Goal: Transaction & Acquisition: Purchase product/service

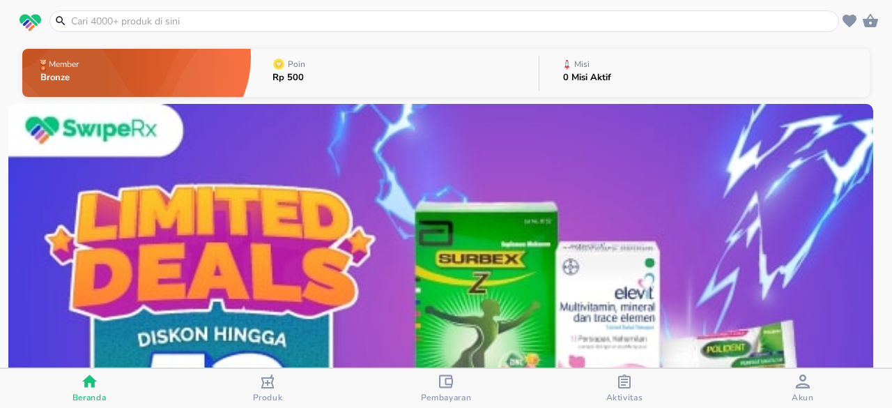
click at [556, 30] on div at bounding box center [445, 21] width 790 height 22
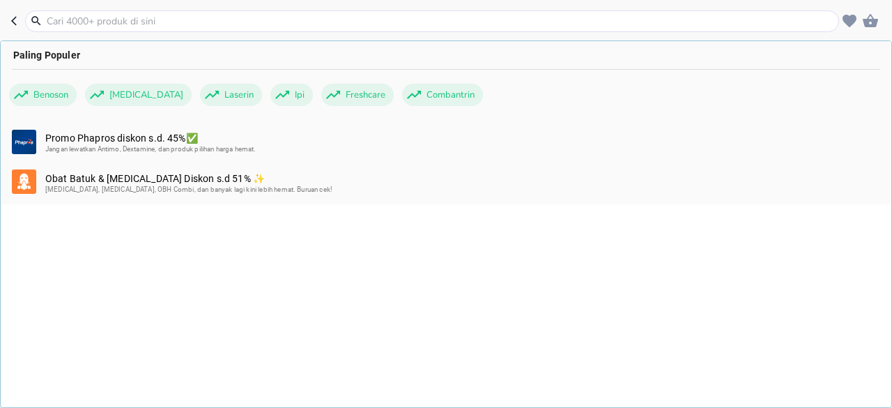
click at [488, 16] on input "text" at bounding box center [440, 21] width 791 height 15
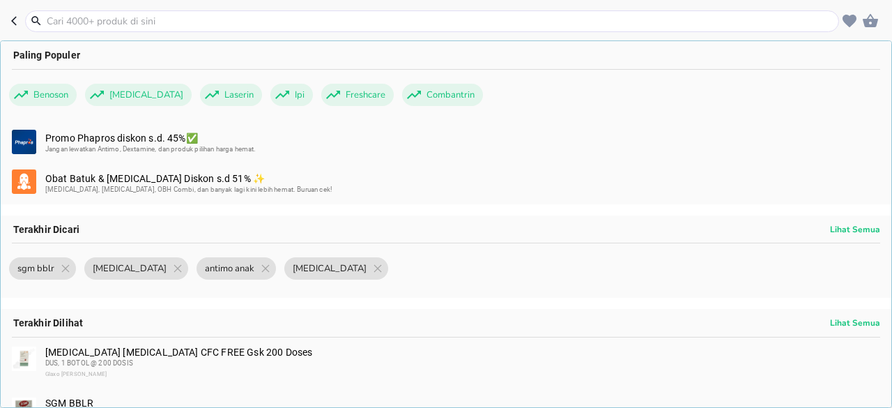
click at [303, 16] on input "text" at bounding box center [440, 21] width 791 height 15
click at [297, 27] on input "text" at bounding box center [440, 21] width 791 height 15
click at [300, 29] on div at bounding box center [432, 21] width 814 height 22
click at [291, 18] on input "text" at bounding box center [440, 21] width 791 height 15
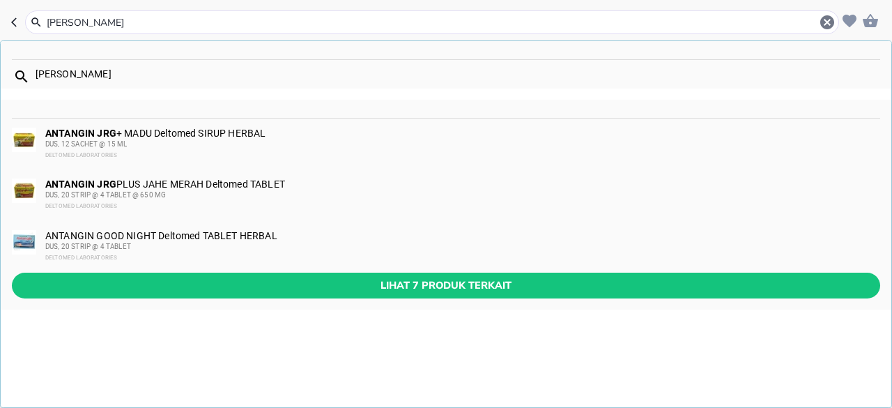
type input "antangin jrg"
click at [259, 154] on div "DELTOMED LABORATORIES" at bounding box center [462, 155] width 834 height 11
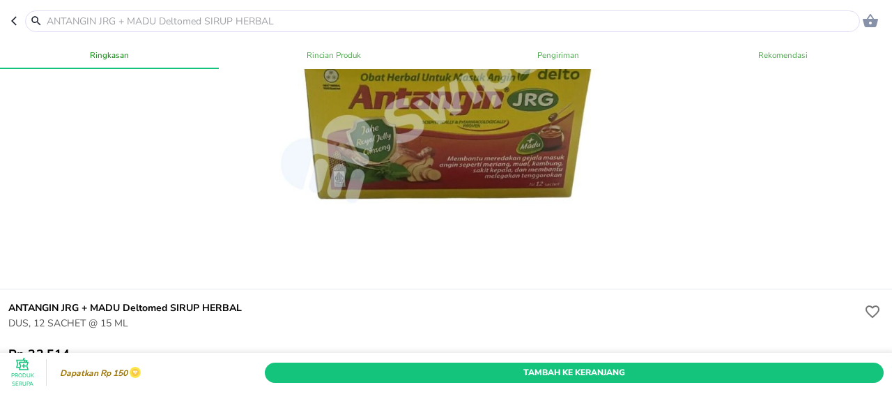
scroll to position [139, 0]
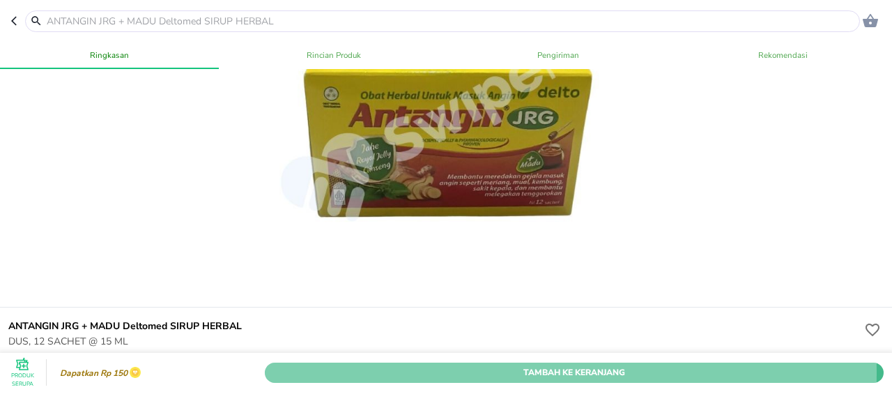
click at [440, 365] on span "Tambah Ke Keranjang" at bounding box center [574, 372] width 598 height 15
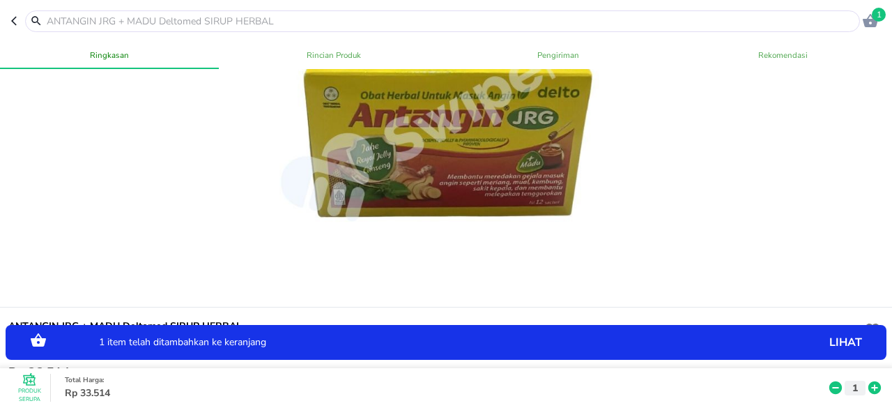
click at [17, 15] on button "button" at bounding box center [18, 21] width 14 height 22
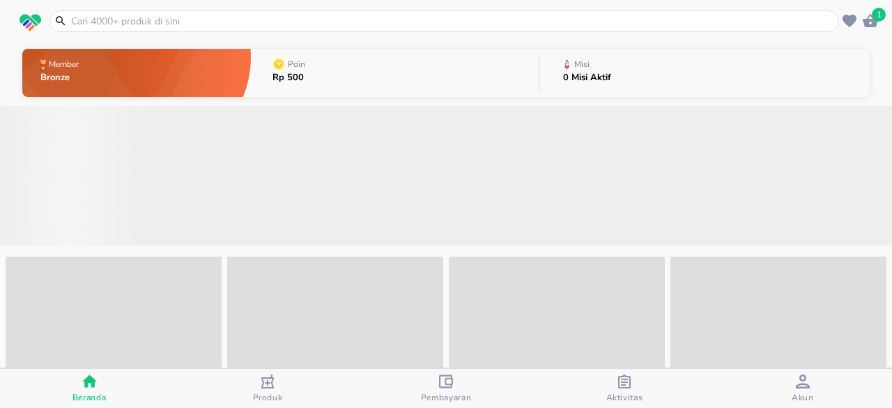
click at [208, 24] on input "text" at bounding box center [453, 21] width 766 height 15
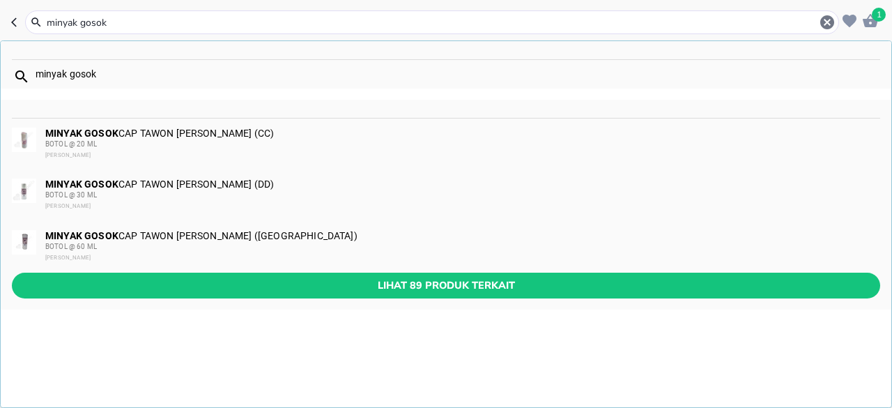
type input "minyak gosok"
click at [260, 193] on div "BOTOL @ 30 ML" at bounding box center [462, 195] width 834 height 11
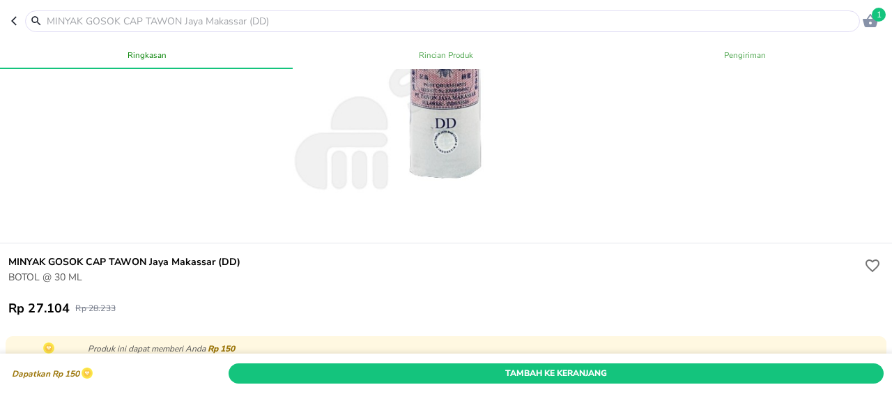
scroll to position [209, 0]
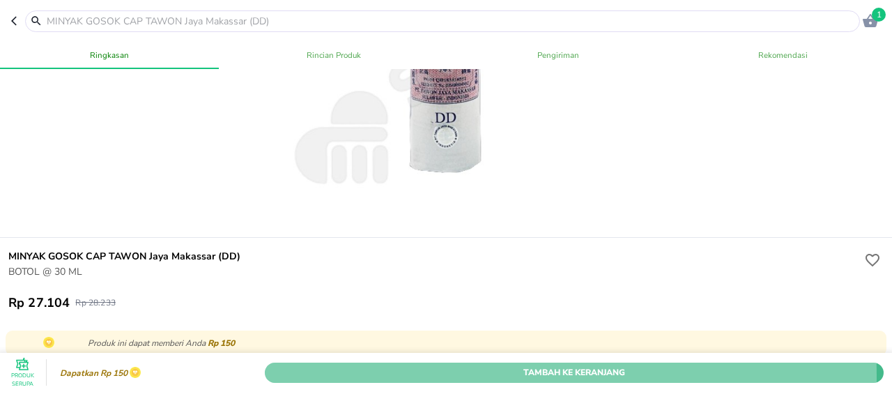
click at [340, 365] on span "Tambah Ke Keranjang" at bounding box center [574, 372] width 598 height 15
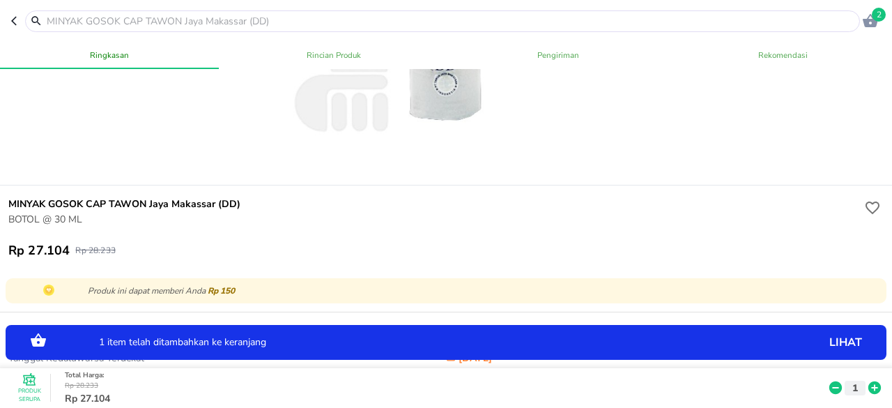
scroll to position [349, 0]
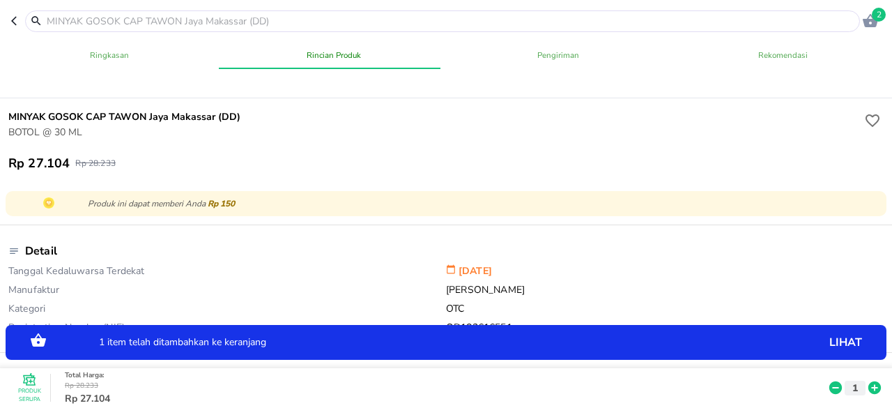
click at [119, 20] on input "text" at bounding box center [451, 21] width 812 height 15
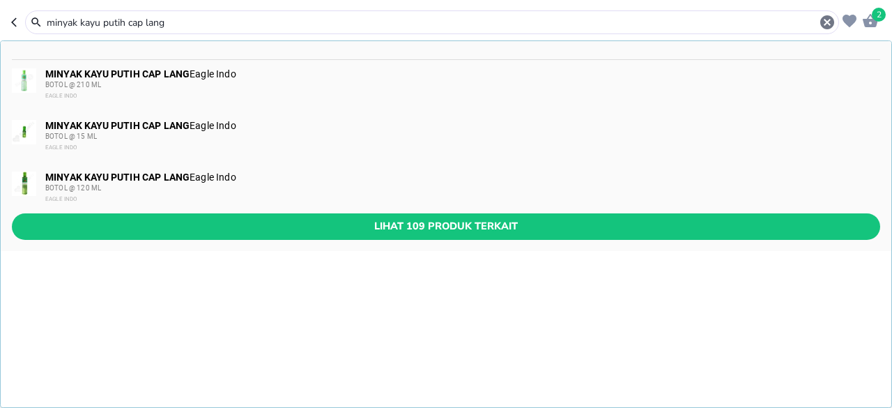
type input "minyak kayu putih cap lang"
click at [188, 142] on div "EAGLE INDO" at bounding box center [462, 147] width 834 height 11
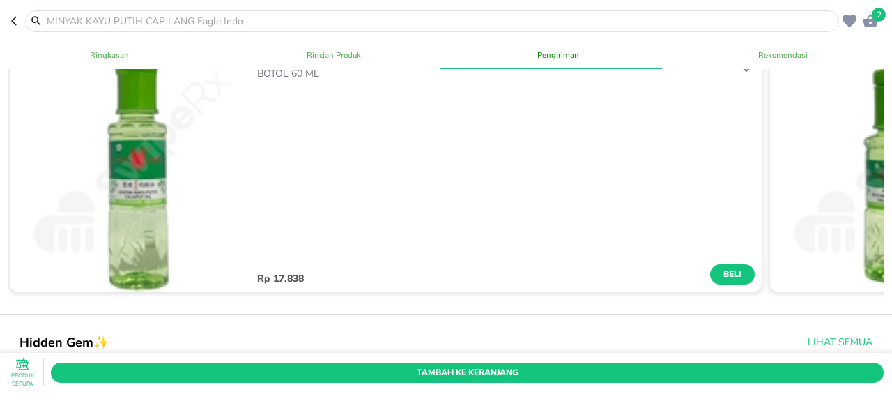
scroll to position [976, 0]
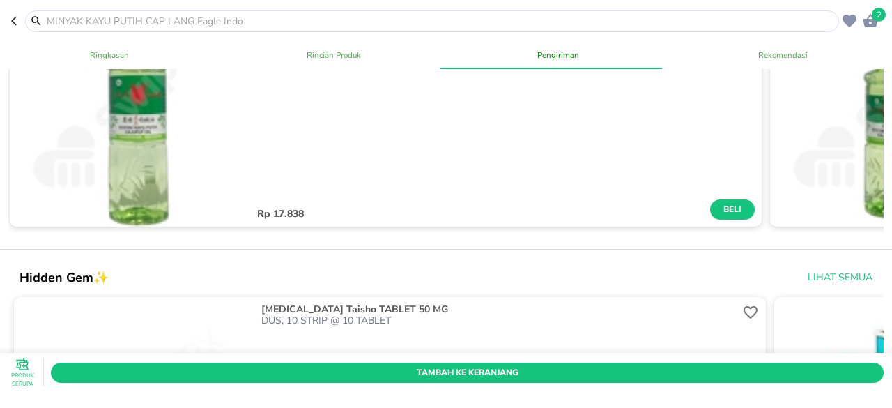
click at [250, 151] on div "MINYAK KAYU PUTIH CAP LANG Eagle Indo BOTOL 60 ML Rp 17.838 Beli" at bounding box center [506, 105] width 512 height 241
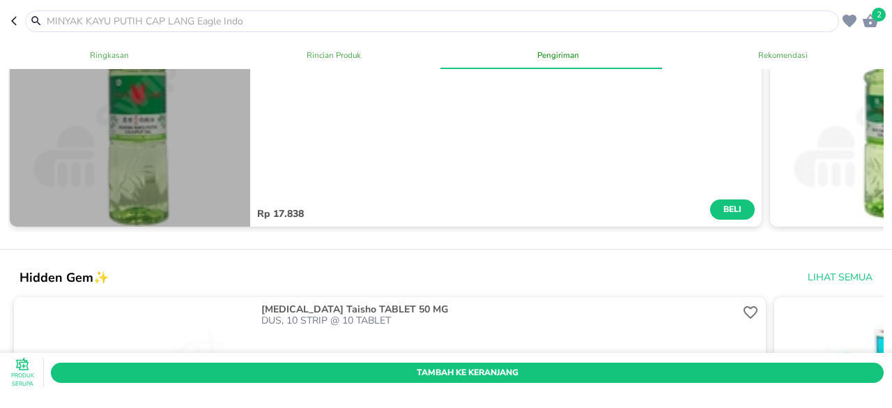
click at [152, 151] on img "button" at bounding box center [130, 105] width 241 height 241
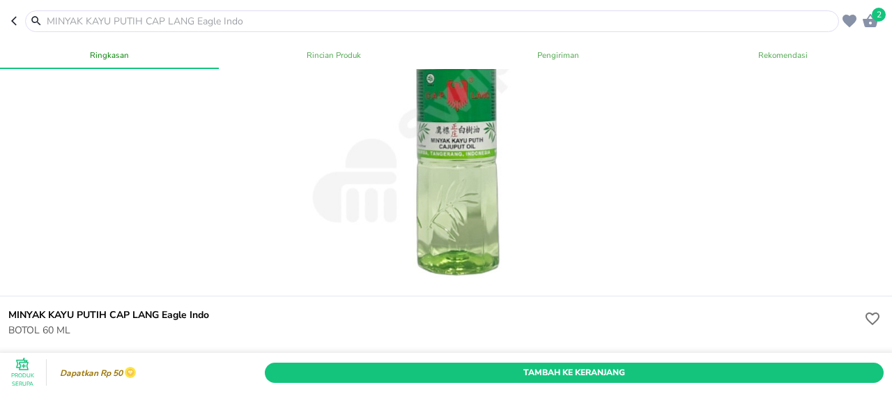
scroll to position [139, 0]
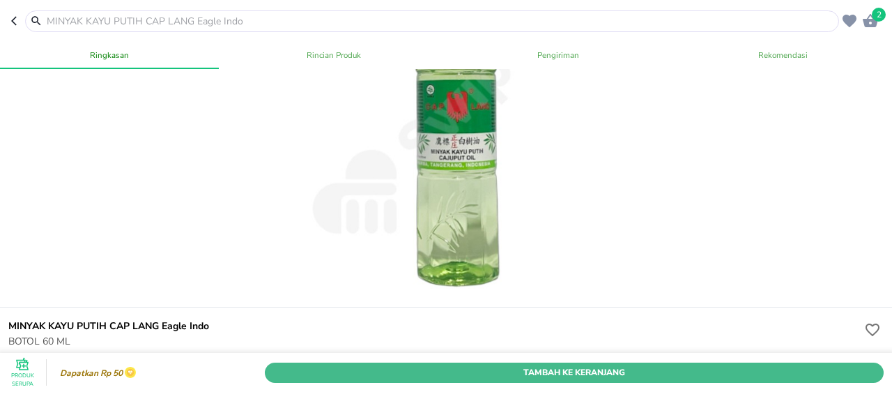
click at [527, 363] on button "Tambah Ke Keranjang" at bounding box center [574, 373] width 619 height 20
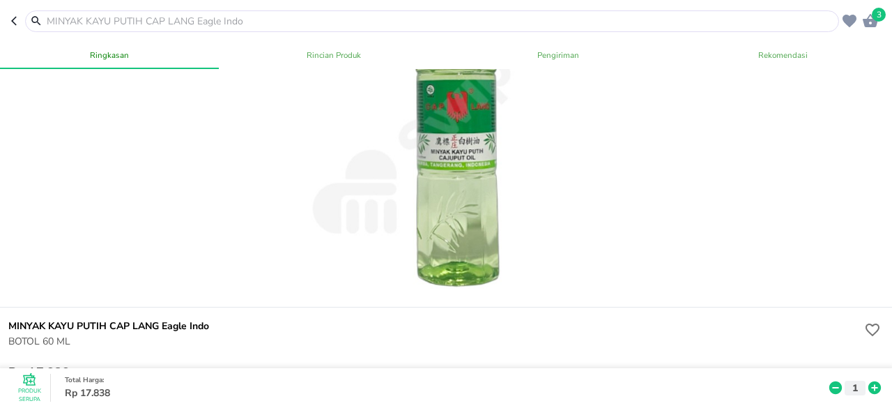
click at [214, 20] on input "text" at bounding box center [440, 21] width 791 height 15
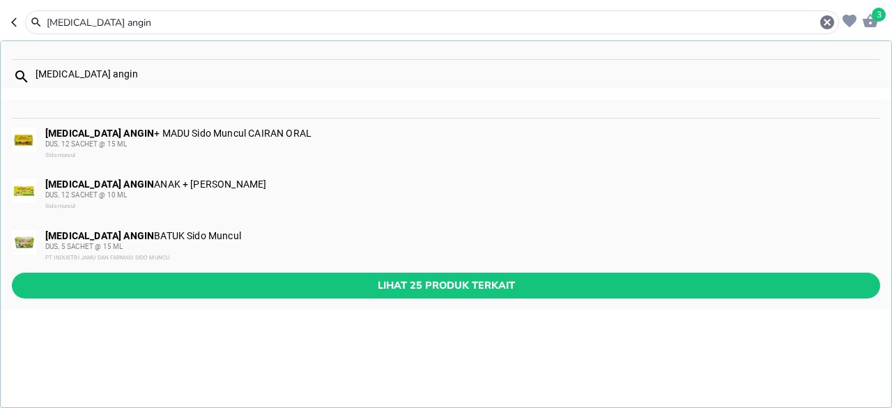
type input "tolak angin"
click at [250, 145] on div "DUS, 12 SACHET @ 15 ML" at bounding box center [462, 144] width 834 height 11
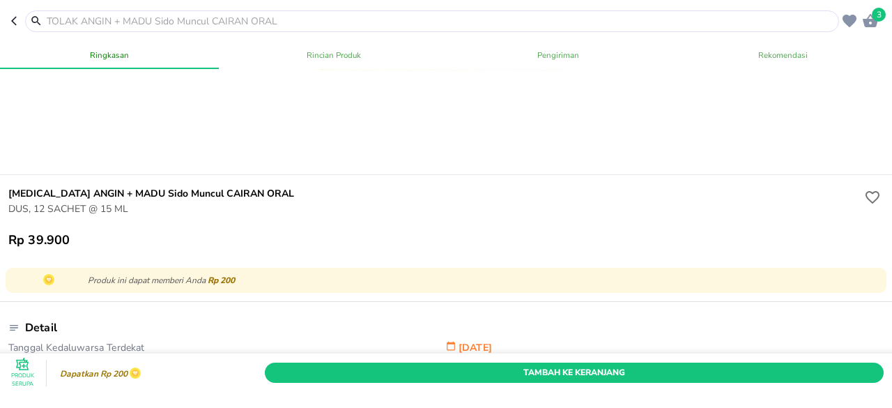
scroll to position [349, 0]
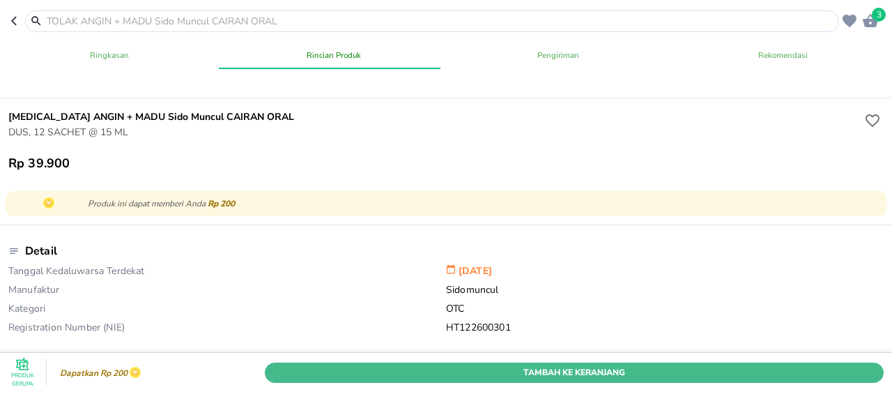
click at [483, 363] on button "Tambah Ke Keranjang" at bounding box center [574, 373] width 619 height 20
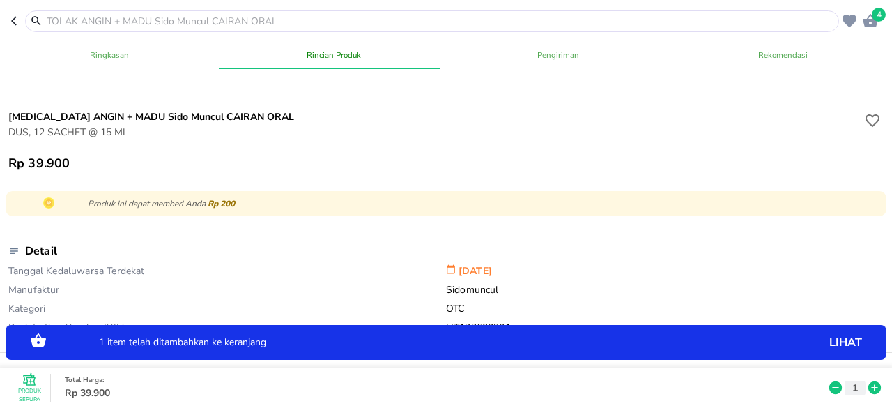
click at [874, 19] on span "4" at bounding box center [879, 15] width 14 height 14
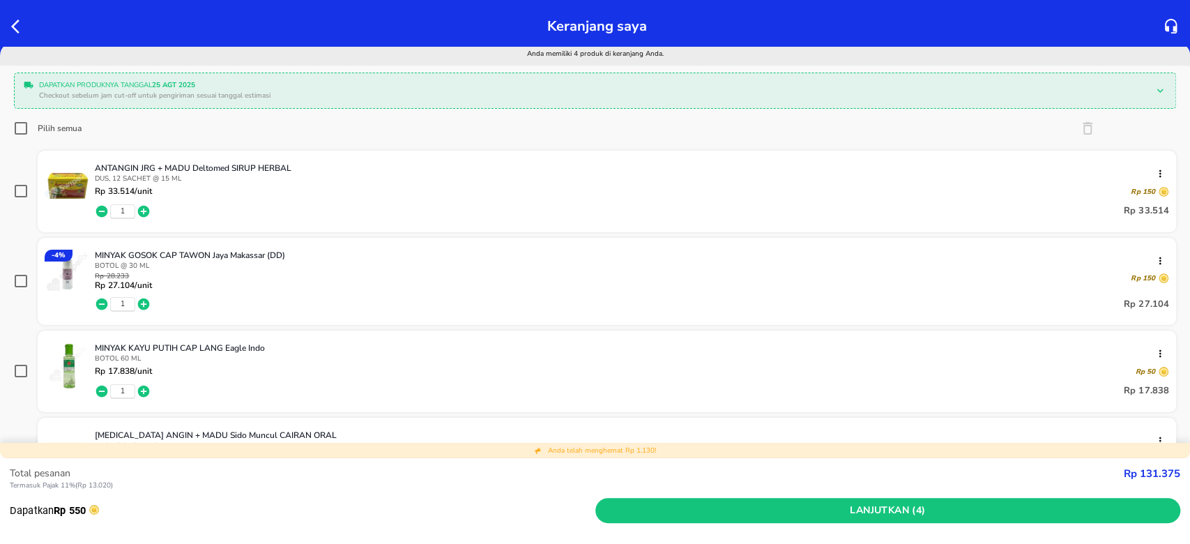
scroll to position [209, 0]
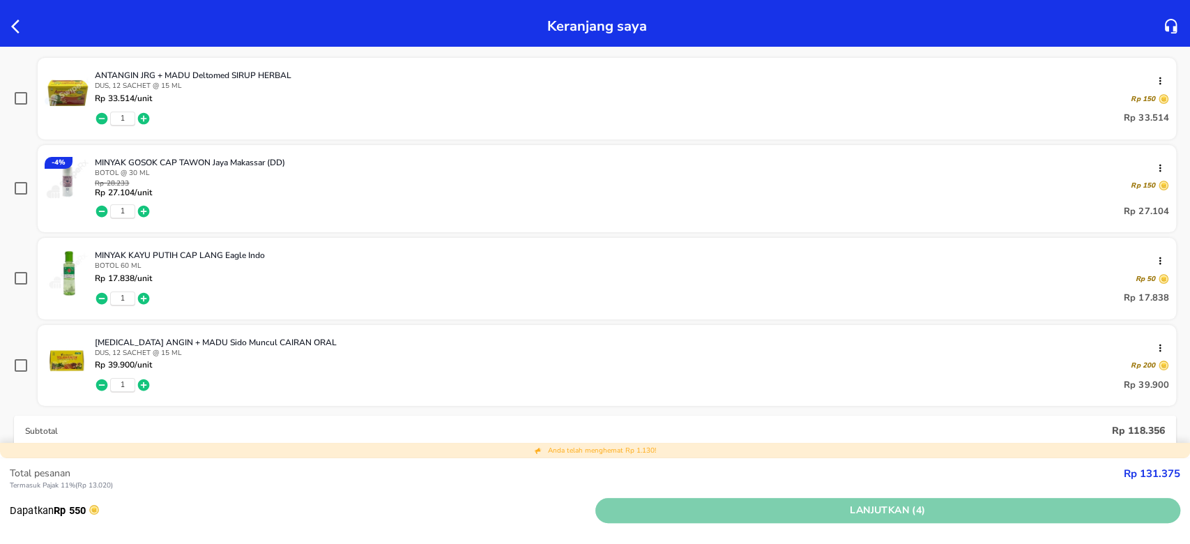
click at [828, 407] on span "Lanjutkan (4)" at bounding box center [888, 510] width 575 height 17
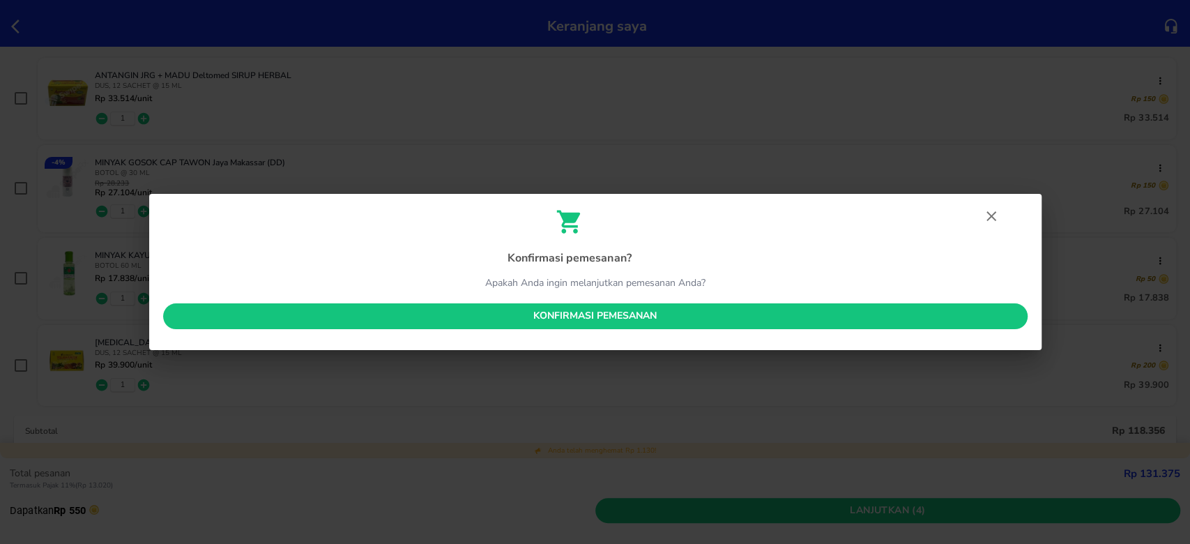
click at [634, 315] on span "Konfirmasi pemesanan" at bounding box center [595, 315] width 842 height 17
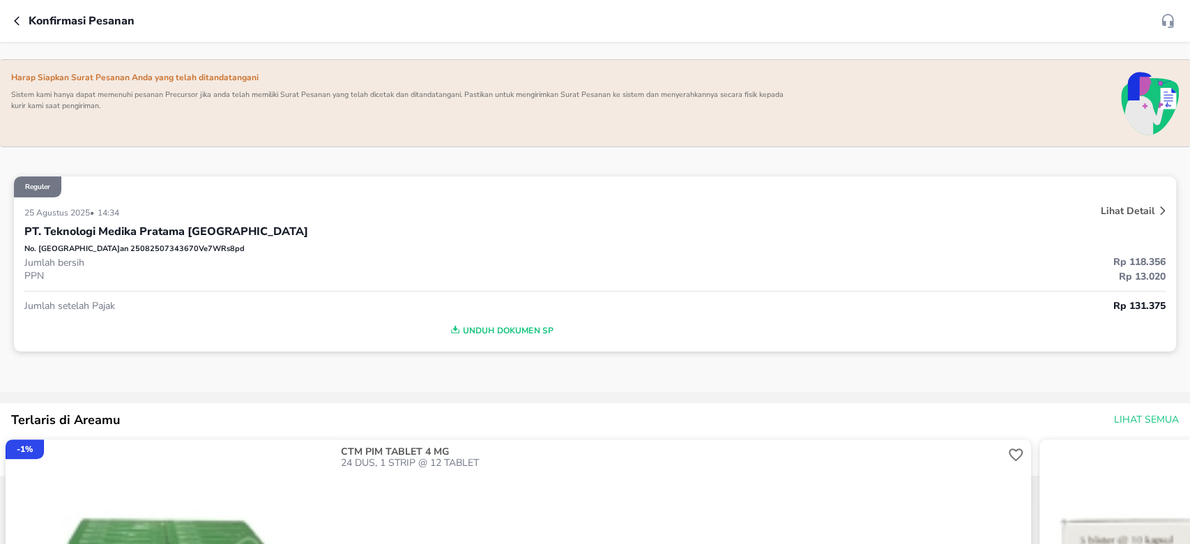
scroll to position [93, 0]
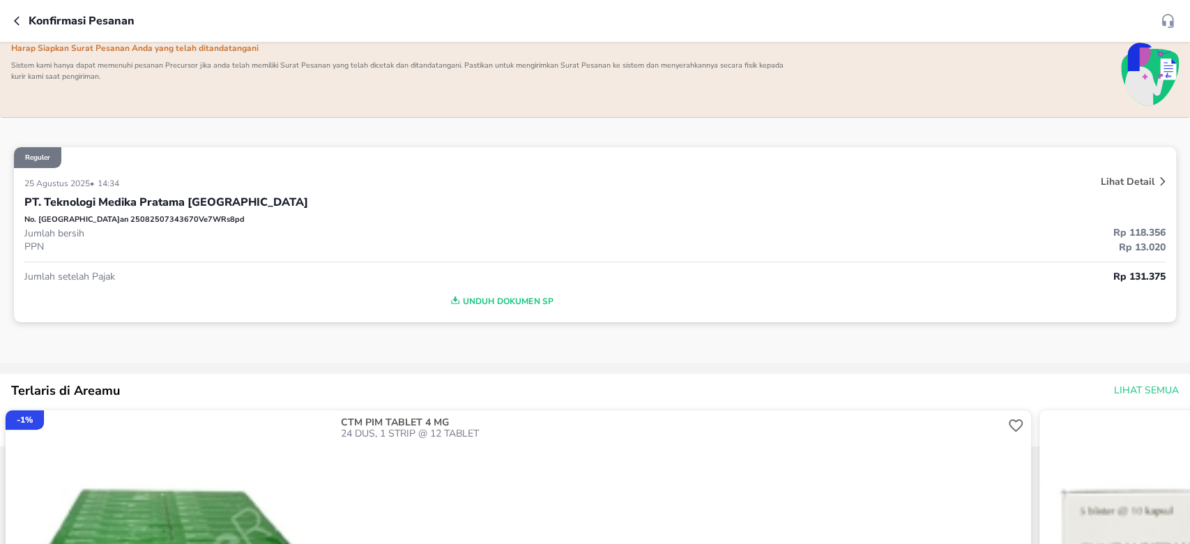
click at [435, 241] on p "PPN" at bounding box center [309, 246] width 571 height 13
click at [892, 183] on p "Lihat Detail" at bounding box center [1128, 181] width 54 height 13
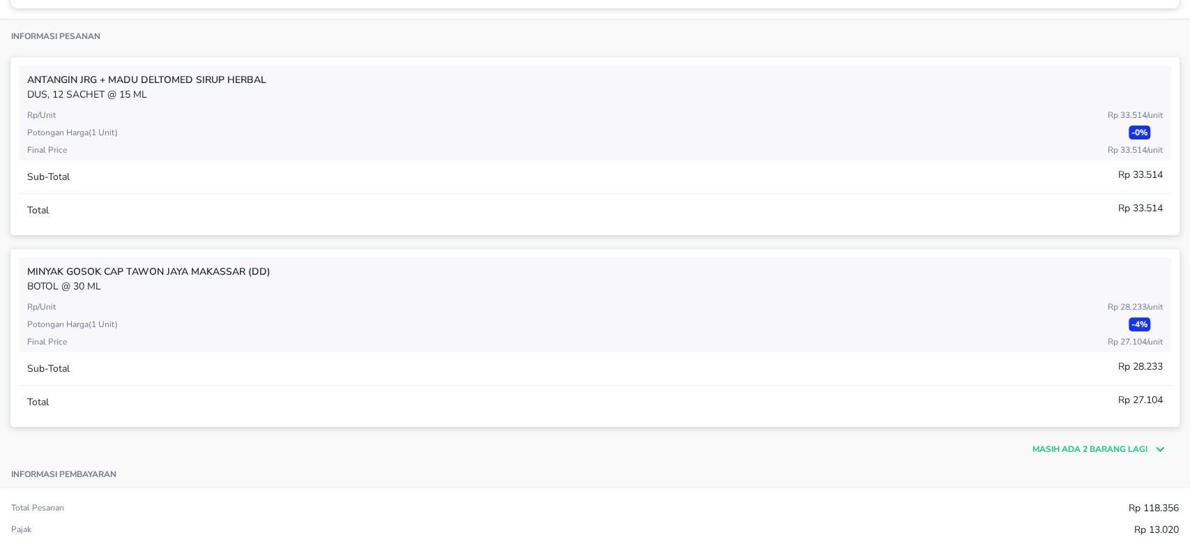
scroll to position [372, 0]
